Goal: Information Seeking & Learning: Learn about a topic

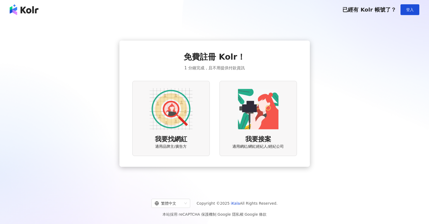
click at [181, 114] on img at bounding box center [170, 109] width 43 height 43
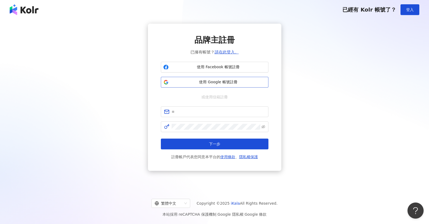
click at [225, 82] on span "使用 Google 帳號註冊" at bounding box center [218, 82] width 95 height 5
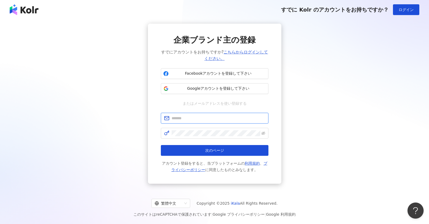
click at [225, 120] on input "text" at bounding box center [218, 118] width 94 height 6
type input "**********"
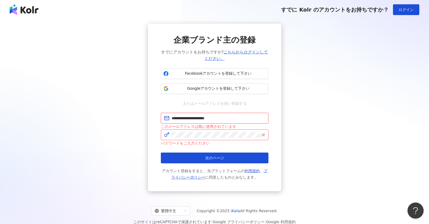
click at [226, 116] on input "**********" at bounding box center [218, 118] width 94 height 6
click at [243, 90] on span "Googleアカウントを登録して下さい" at bounding box center [218, 88] width 95 height 5
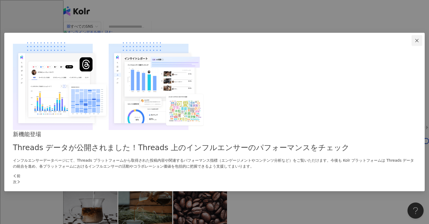
click at [414, 43] on icon "close" at bounding box center [416, 40] width 4 height 4
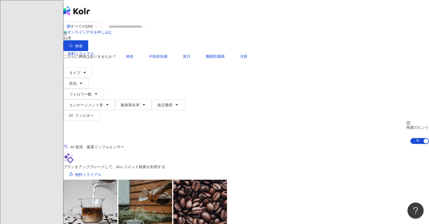
click at [149, 32] on input "search" at bounding box center [128, 26] width 44 height 10
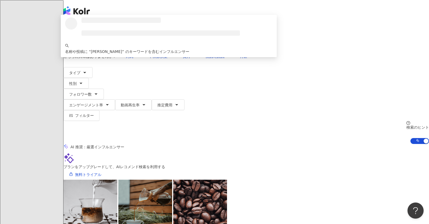
type input "***"
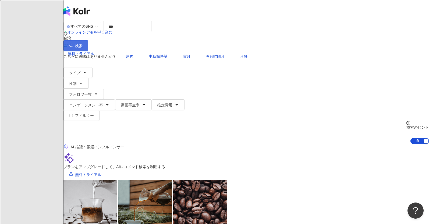
click at [82, 44] on span "検索" at bounding box center [79, 46] width 8 height 4
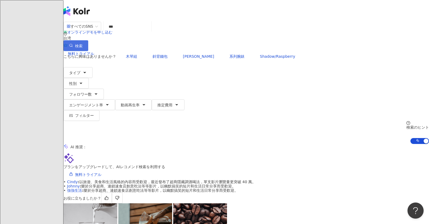
click at [82, 44] on span "検索" at bounding box center [79, 46] width 8 height 4
click at [139, 103] on span "動画再生率" at bounding box center [130, 105] width 19 height 4
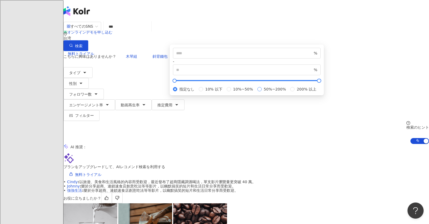
click at [264, 92] on span "50%~200%" at bounding box center [274, 89] width 27 height 6
type input "**"
type input "***"
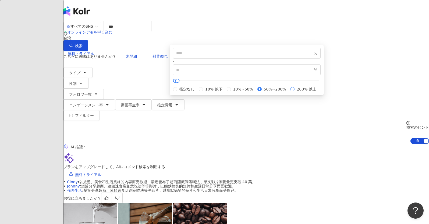
click at [294, 92] on span "200% 以上" at bounding box center [306, 89] width 24 height 6
type input "***"
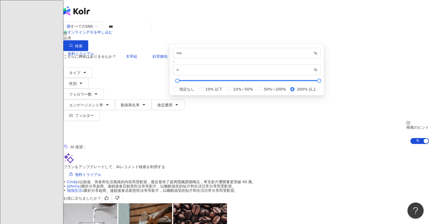
click at [215, 144] on div "AI 推奨 ：" at bounding box center [245, 147] width 365 height 6
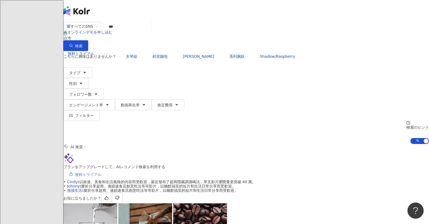
click at [101, 173] on span "無料トライアル" at bounding box center [88, 175] width 26 height 4
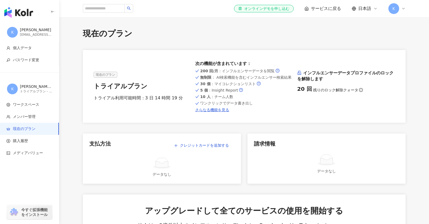
click at [293, 170] on div "データなし" at bounding box center [326, 171] width 145 height 6
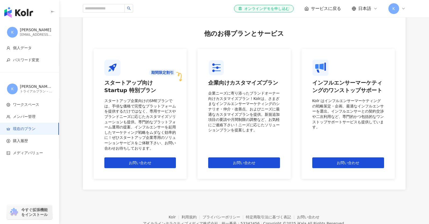
scroll to position [476, 0]
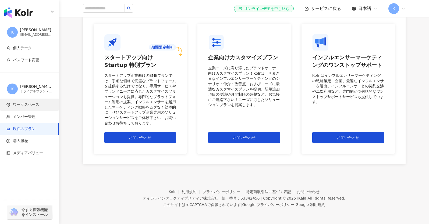
click at [27, 107] on span "ワークスペース" at bounding box center [26, 104] width 26 height 5
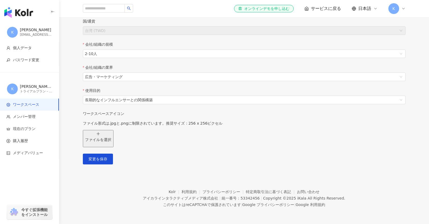
scroll to position [120, 0]
click at [26, 12] on img "button" at bounding box center [18, 12] width 29 height 11
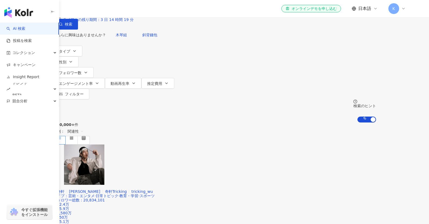
click at [139, 10] on input "search" at bounding box center [117, 5] width 44 height 10
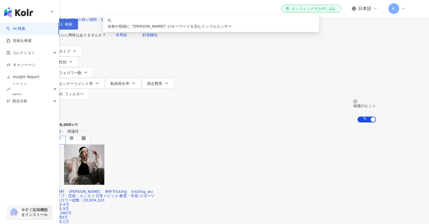
click at [78, 30] on button "検索" at bounding box center [65, 24] width 25 height 11
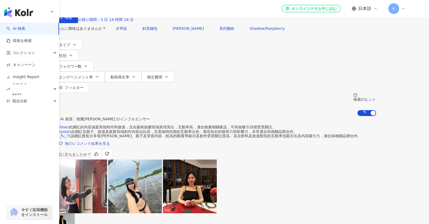
scroll to position [14, 0]
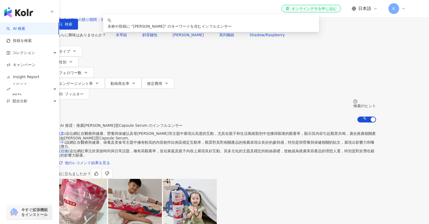
drag, startPoint x: 150, startPoint y: 41, endPoint x: 134, endPoint y: 40, distance: 15.4
click at [134, 10] on input "***" at bounding box center [117, 5] width 44 height 10
type input "*"
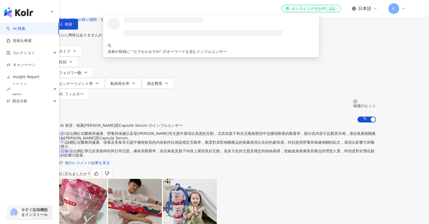
type input "*******"
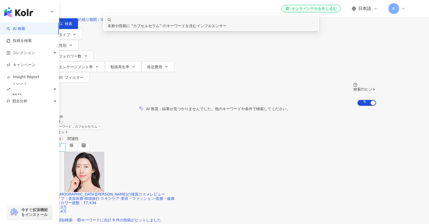
scroll to position [1, 0]
drag, startPoint x: 164, startPoint y: 39, endPoint x: 127, endPoint y: 39, distance: 36.5
click at [127, 29] on div "すべてのSNS ******* 台湾 検索 keyword 名称や投稿に “ カプセルセラム ” のキーワードを含むインフルエンサー" at bounding box center [214, 14] width 322 height 30
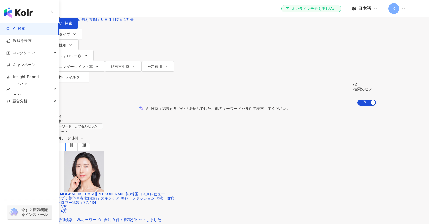
type input "***"
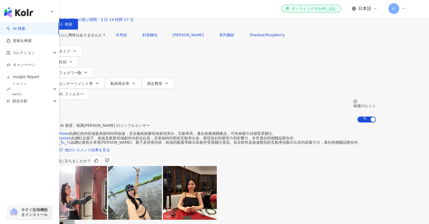
scroll to position [0, 0]
click at [81, 71] on span "フォロワー数" at bounding box center [70, 73] width 23 height 4
click at [129, 81] on span "動画再生率" at bounding box center [119, 83] width 19 height 4
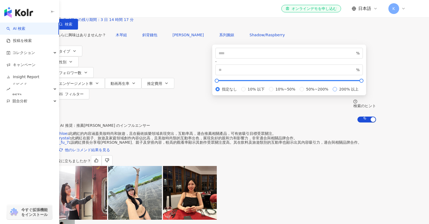
click at [337, 92] on span "200% 以上" at bounding box center [349, 89] width 24 height 6
type input "***"
click at [376, 123] on div "AI 推奨 ： 推薦珂蓓思 のインフルエンサー" at bounding box center [214, 126] width 322 height 6
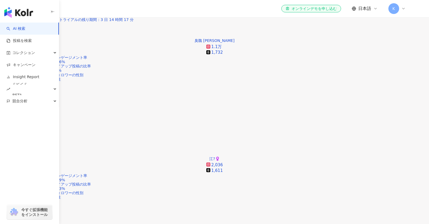
scroll to position [246, 0]
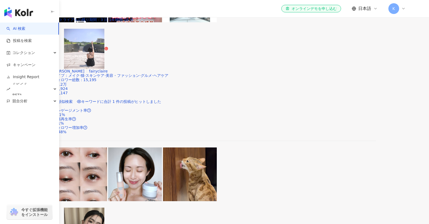
scroll to position [1086, 0]
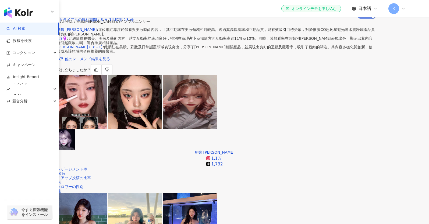
scroll to position [136, 0]
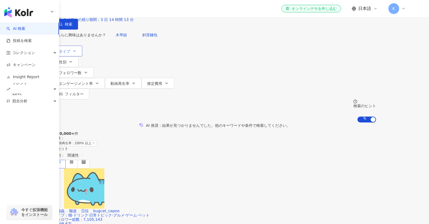
click at [77, 53] on icon "button" at bounding box center [74, 51] width 4 height 4
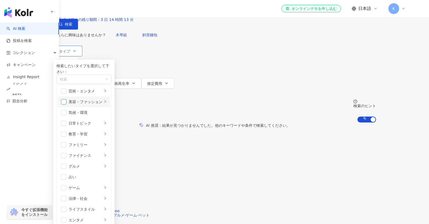
click at [66, 105] on span "button" at bounding box center [63, 101] width 5 height 5
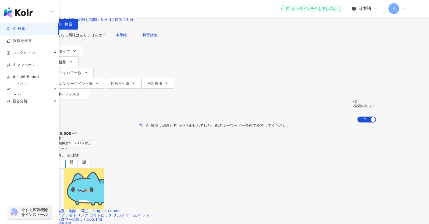
click at [65, 70] on div "すべてのSNS 台湾 検索 keyword 名称や投稿に “ 珂蓓思 ” のキーワードを含むインフルエンサー こちらに興味はありませんか？ 木琴組 斜背錢包 …" at bounding box center [214, 61] width 429 height 123
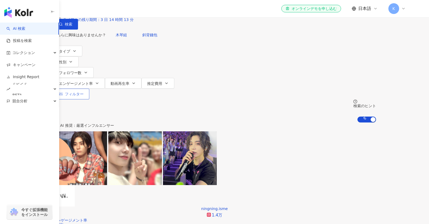
click at [84, 92] on span "フィルター" at bounding box center [74, 94] width 19 height 4
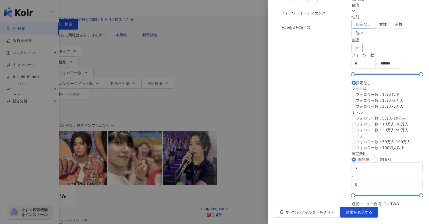
scroll to position [20, 0]
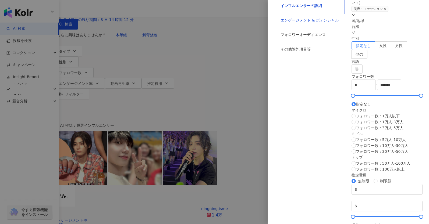
click at [293, 23] on div "エンゲージメント & ポテンシャル" at bounding box center [309, 20] width 58 height 6
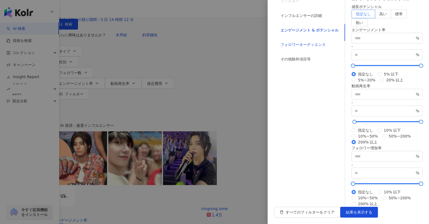
click at [285, 48] on div "フォロワーオーディエンス" at bounding box center [302, 45] width 45 height 6
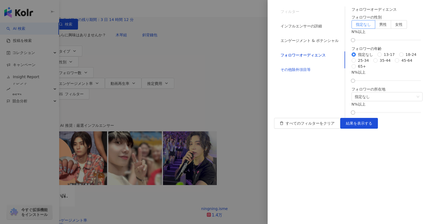
click at [284, 73] on div "その他除外項目等" at bounding box center [295, 70] width 30 height 6
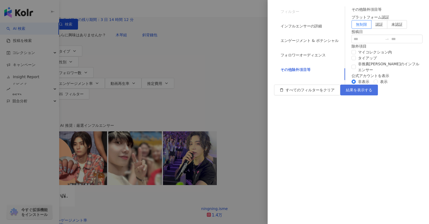
click at [378, 95] on button "結果を表示する" at bounding box center [359, 90] width 38 height 11
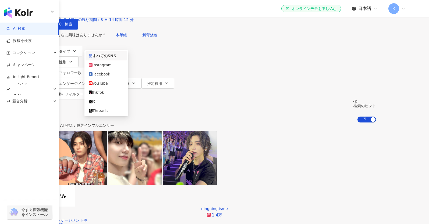
click at [83, 9] on div "すべてのSNS" at bounding box center [69, 5] width 26 height 9
click at [108, 86] on div "YouTube" at bounding box center [106, 83] width 35 height 6
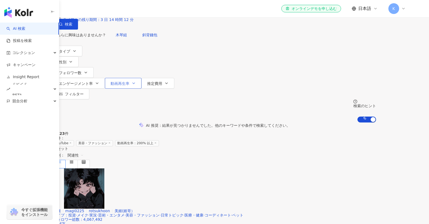
click at [129, 81] on span "動画再生率" at bounding box center [119, 83] width 19 height 4
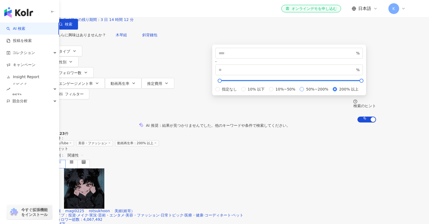
click at [304, 92] on span "50%~200%" at bounding box center [317, 89] width 27 height 6
type input "**"
type input "***"
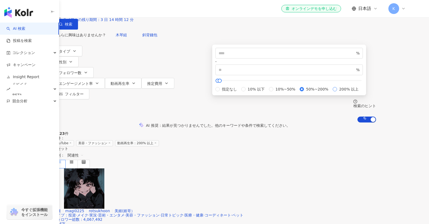
type input "***"
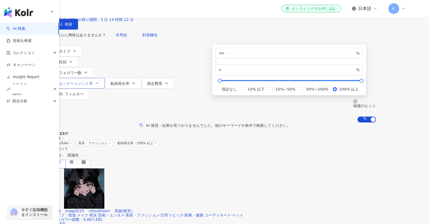
click at [93, 81] on span "エンゲージメント率" at bounding box center [76, 83] width 34 height 4
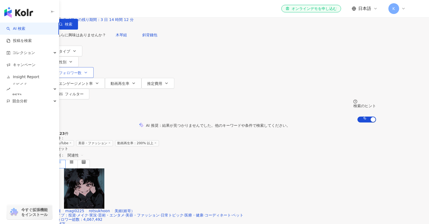
click at [94, 74] on button "フォロワー数" at bounding box center [73, 72] width 40 height 11
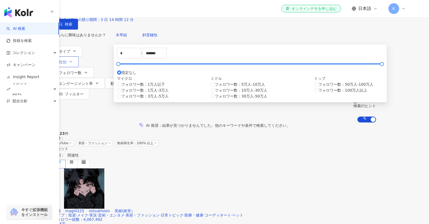
click at [72, 62] on icon "button" at bounding box center [71, 61] width 2 height 1
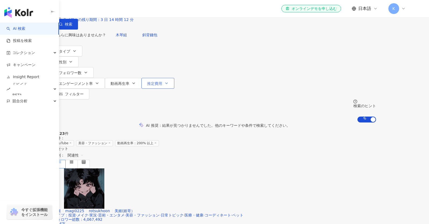
click at [174, 78] on button "推定費用" at bounding box center [157, 83] width 33 height 11
click at [317, 100] on div at bounding box center [286, 98] width 61 height 3
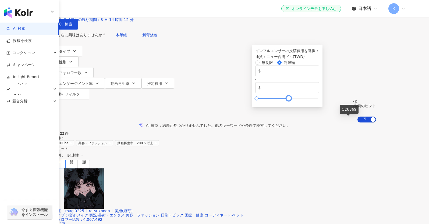
drag, startPoint x: 368, startPoint y: 120, endPoint x: 345, endPoint y: 121, distance: 22.6
click at [290, 100] on div at bounding box center [288, 98] width 3 height 3
drag, startPoint x: 346, startPoint y: 119, endPoint x: 315, endPoint y: 122, distance: 31.0
click at [315, 100] on div "無制限 制限額 $ * - $ ******" at bounding box center [287, 80] width 64 height 40
type input "******"
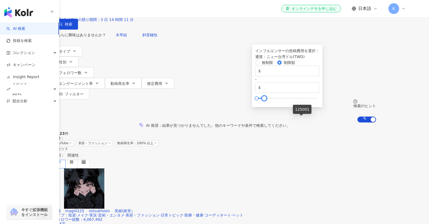
drag, startPoint x: 314, startPoint y: 120, endPoint x: 300, endPoint y: 120, distance: 13.2
click at [265, 100] on div at bounding box center [264, 98] width 3 height 3
click at [268, 131] on div "全 123 件 条件 ： YouTube 美容・ファッション 動画再生率：200% 以上 リセット 配列： 関連性" at bounding box center [214, 149] width 322 height 37
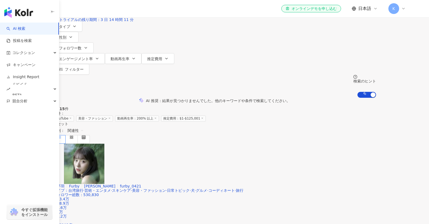
scroll to position [60, 0]
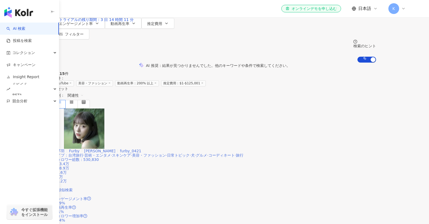
click at [73, 188] on span "類似検索" at bounding box center [65, 190] width 15 height 4
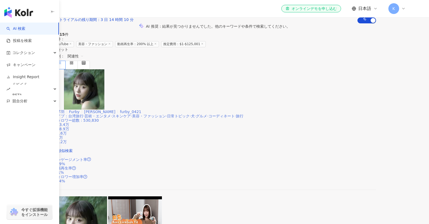
scroll to position [51, 0]
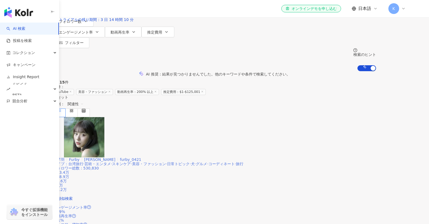
click at [111, 162] on span "芸術・エンタメ" at bounding box center [97, 164] width 26 height 4
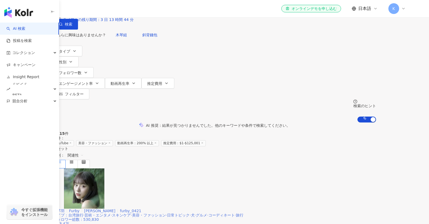
click at [131, 10] on input "search" at bounding box center [110, 5] width 44 height 10
paste input "**********"
type input "**********"
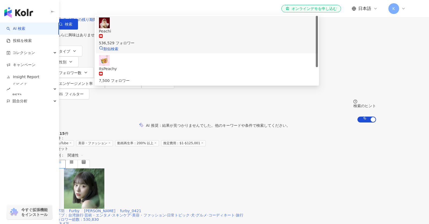
click at [182, 46] on div "536,529 フォロワー" at bounding box center [207, 40] width 216 height 12
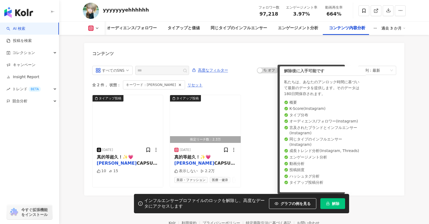
scroll to position [1661, 0]
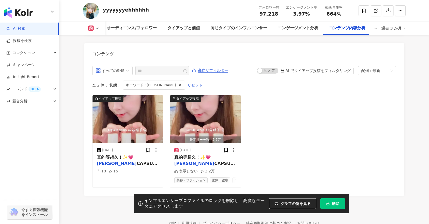
click at [112, 209] on div "インフルエンサープロファイルのロックを解除し、高度なデータにアクセスします グラフの例を見る 解除" at bounding box center [214, 203] width 429 height 19
click at [197, 136] on div "推定リーチ数：2.3万" at bounding box center [205, 139] width 71 height 7
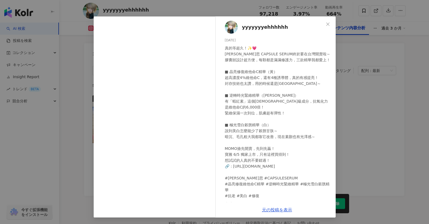
scroll to position [0, 0]
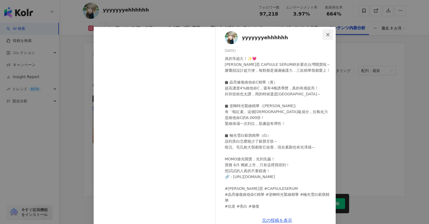
click at [326, 34] on icon "close" at bounding box center [327, 35] width 4 height 4
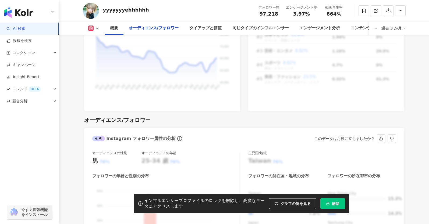
scroll to position [651, 0]
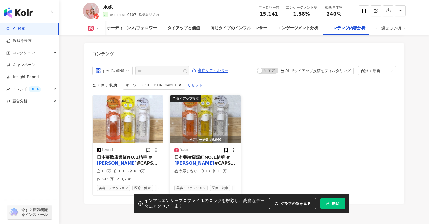
click at [209, 136] on div "推定リーチ数：6,966" at bounding box center [205, 139] width 71 height 7
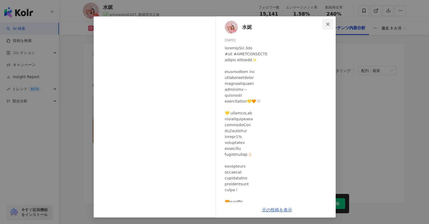
click at [326, 26] on icon "close" at bounding box center [327, 24] width 4 height 4
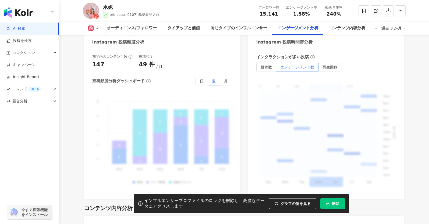
scroll to position [1355, 0]
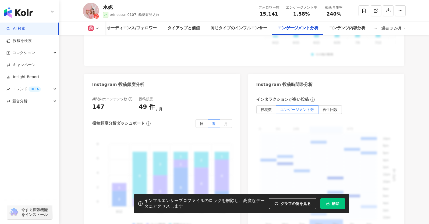
click at [246, 136] on div "Instagram エンゲージメント分析 エンゲージメント率 1.58% 良 いいねとコメントの比率 5:100 可 平均エンゲージメント数 239 平均いい…" at bounding box center [244, 11] width 320 height 461
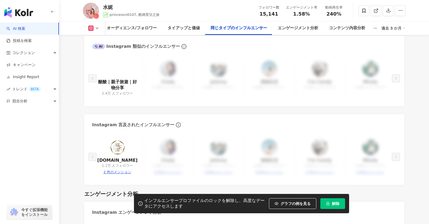
scroll to position [955, 0]
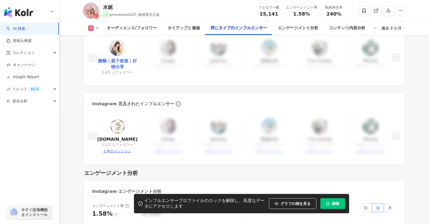
click at [117, 58] on link "酸酸｜親子旅遊｜好物分享" at bounding box center [117, 64] width 42 height 12
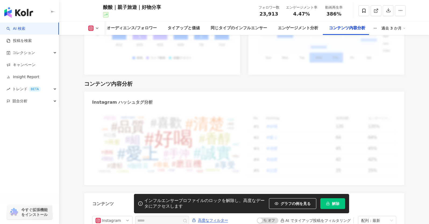
scroll to position [1522, 0]
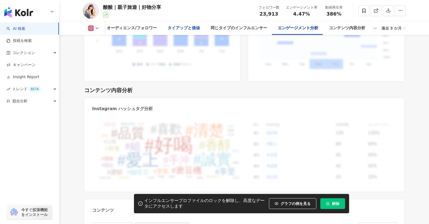
click at [181, 30] on div "タイアップと価値" at bounding box center [183, 28] width 32 height 6
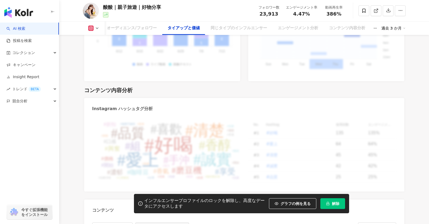
scroll to position [747, 0]
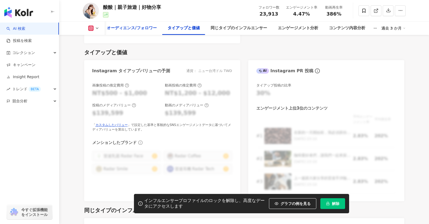
click at [141, 27] on div "オーディエンス/フォロワー" at bounding box center [132, 28] width 50 height 6
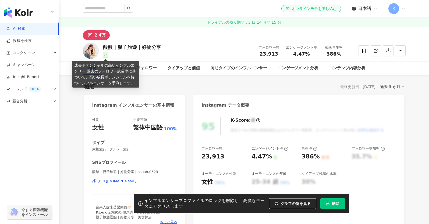
click at [105, 55] on icon at bounding box center [105, 54] width 3 height 3
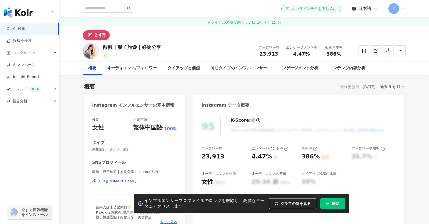
click at [110, 47] on div "酸酸｜親子旅遊｜好物分享" at bounding box center [132, 47] width 58 height 7
click at [91, 51] on img at bounding box center [91, 51] width 16 height 16
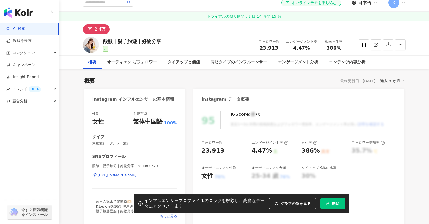
scroll to position [6, 0]
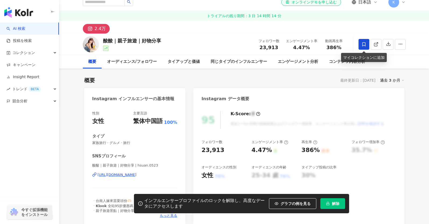
click at [365, 45] on icon at bounding box center [363, 44] width 5 height 5
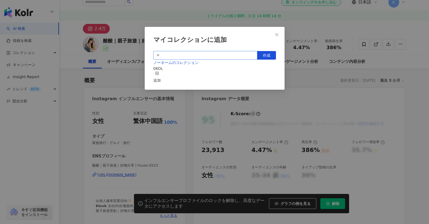
click at [238, 56] on input "text" at bounding box center [205, 55] width 104 height 9
click at [274, 35] on icon "close" at bounding box center [276, 35] width 4 height 4
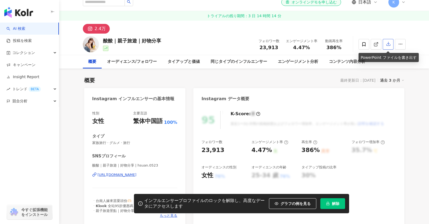
click at [388, 45] on icon "button" at bounding box center [388, 43] width 5 height 5
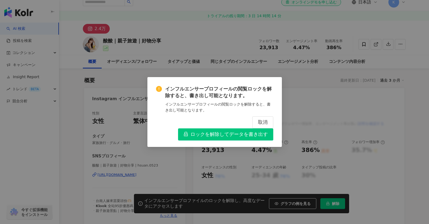
click at [246, 136] on span "ロックを解除してデータを書き出す" at bounding box center [228, 135] width 77 height 6
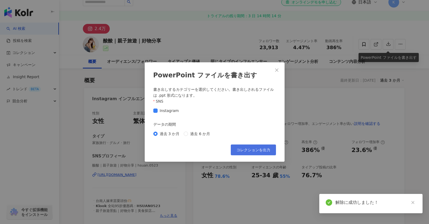
scroll to position [479, 0]
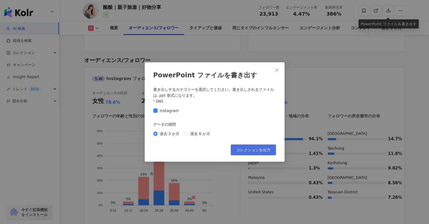
click at [259, 148] on span "コレクションを出力" at bounding box center [253, 150] width 34 height 4
click at [276, 69] on icon "close" at bounding box center [276, 70] width 4 height 4
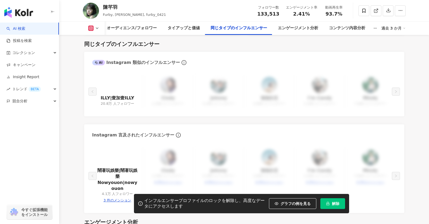
scroll to position [910, 0]
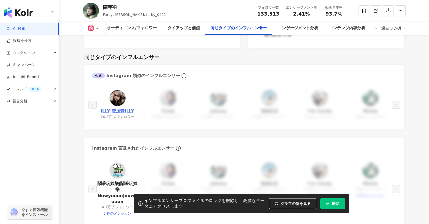
click at [123, 108] on link "ILLY|壹加壹ILLY" at bounding box center [117, 111] width 34 height 6
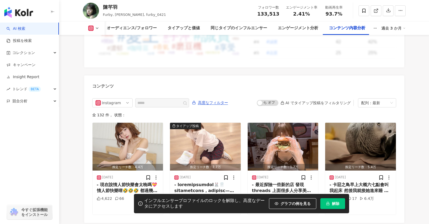
scroll to position [1707, 0]
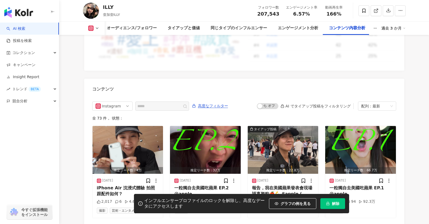
scroll to position [1662, 0]
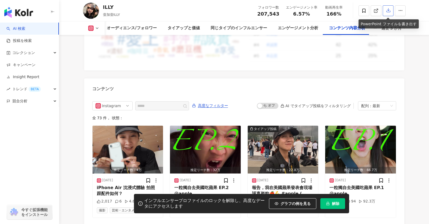
click at [388, 11] on icon "button" at bounding box center [388, 11] width 4 height 4
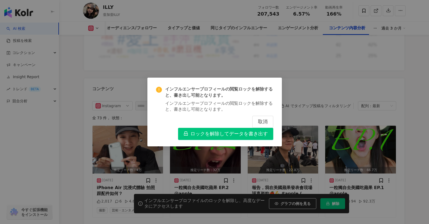
click at [211, 136] on span "ロックを解除してデータを書き出す" at bounding box center [228, 134] width 77 height 6
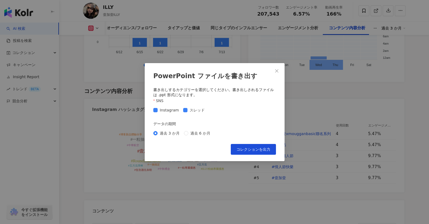
scroll to position [1708, 0]
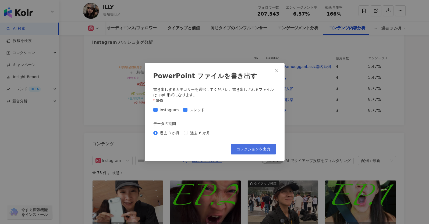
click at [249, 150] on span "コレクションを出力" at bounding box center [253, 149] width 34 height 4
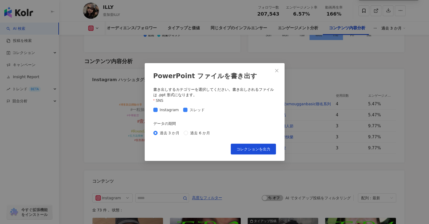
scroll to position [1642, 0]
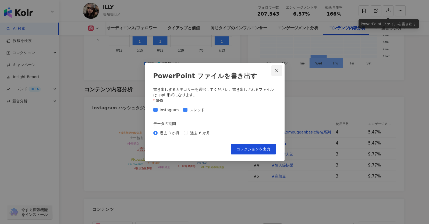
click at [275, 70] on icon "close" at bounding box center [276, 70] width 3 height 3
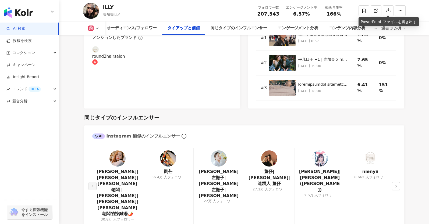
scroll to position [856, 0]
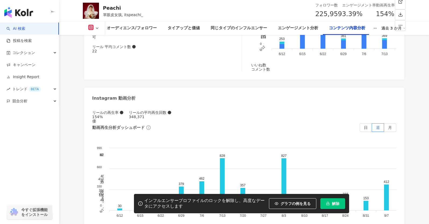
scroll to position [1681, 0]
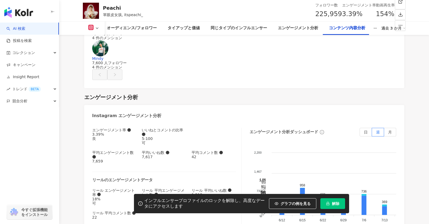
scroll to position [1642, 0]
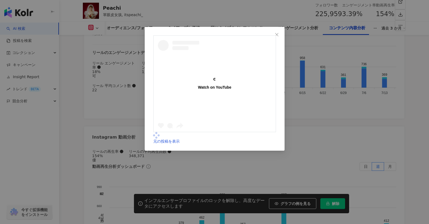
scroll to position [1639, 0]
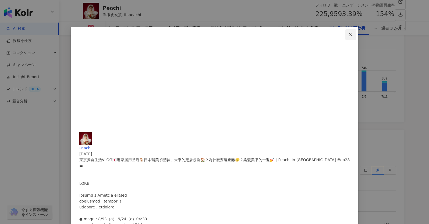
click at [348, 33] on icon "close" at bounding box center [350, 35] width 4 height 4
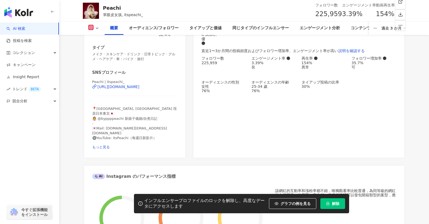
scroll to position [0, 0]
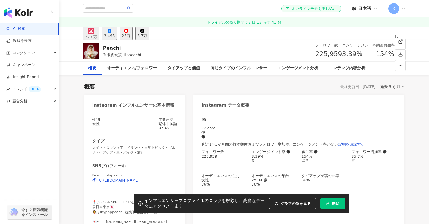
click at [130, 36] on div "25万" at bounding box center [126, 36] width 9 height 4
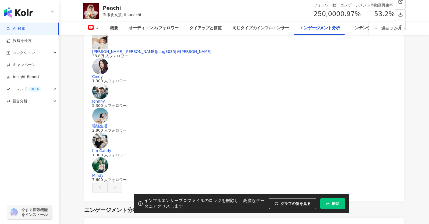
scroll to position [1070, 0]
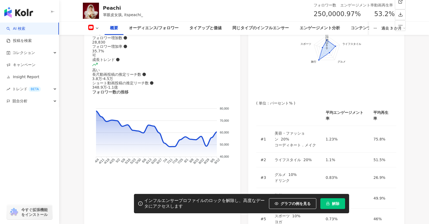
scroll to position [0, 0]
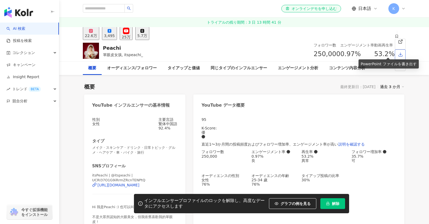
click at [398, 53] on icon "button" at bounding box center [400, 55] width 4 height 4
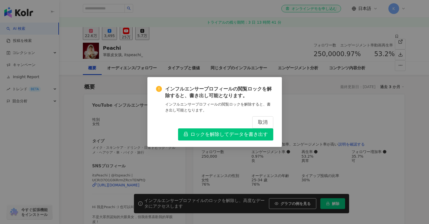
click at [237, 134] on span "ロックを解除してデータを書き出す" at bounding box center [228, 135] width 77 height 6
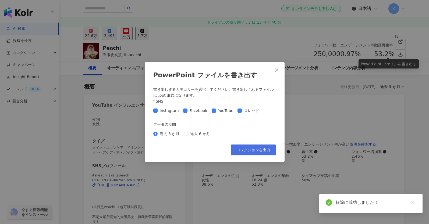
click at [256, 153] on button "コレクションを出力" at bounding box center [253, 150] width 45 height 11
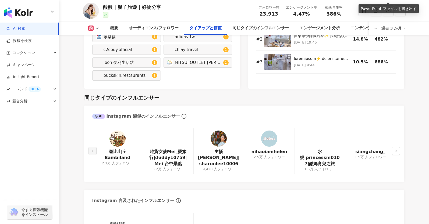
scroll to position [861, 0]
